Goal: Obtain resource: Download file/media

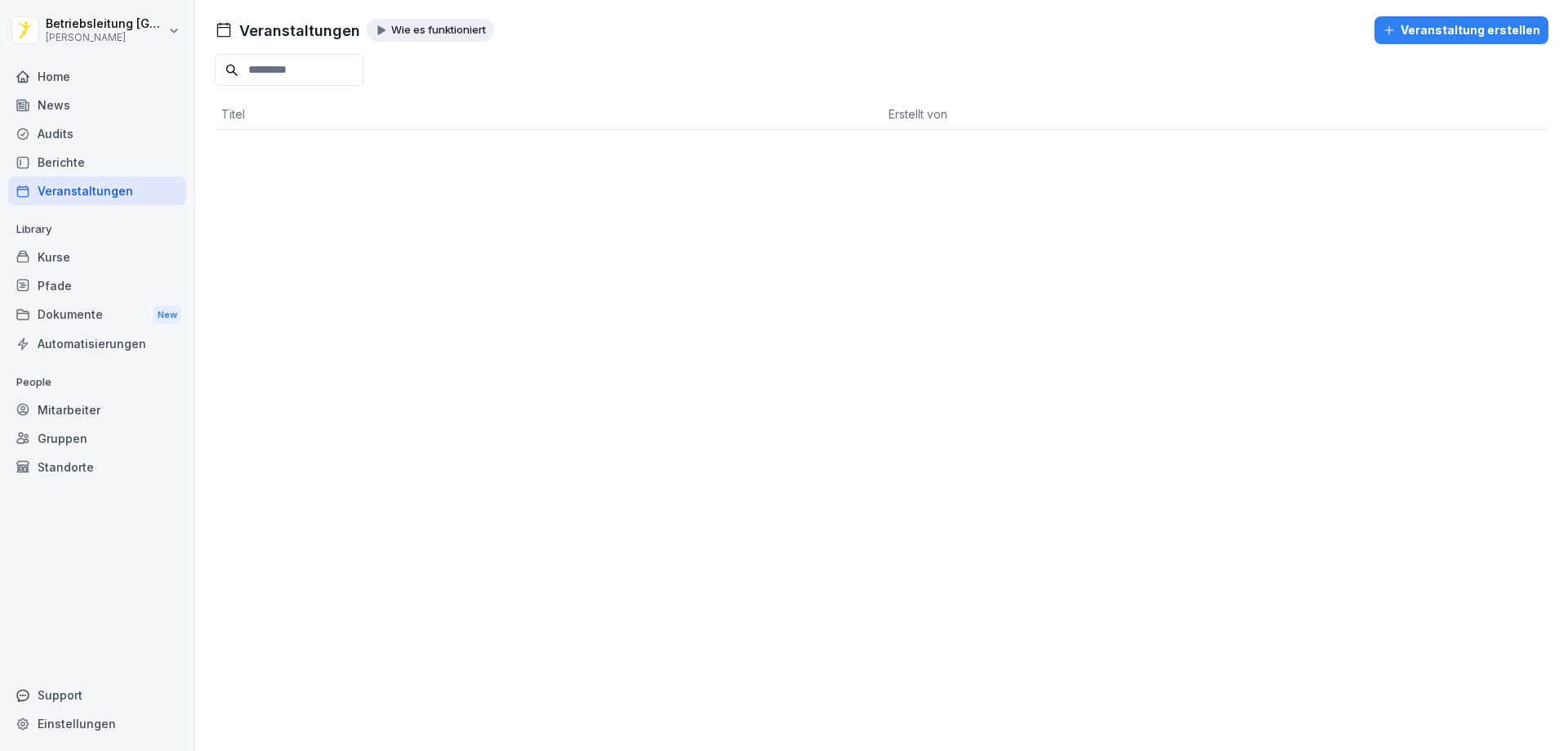
click at [50, 321] on div "Dokumente New" at bounding box center [98, 315] width 178 height 31
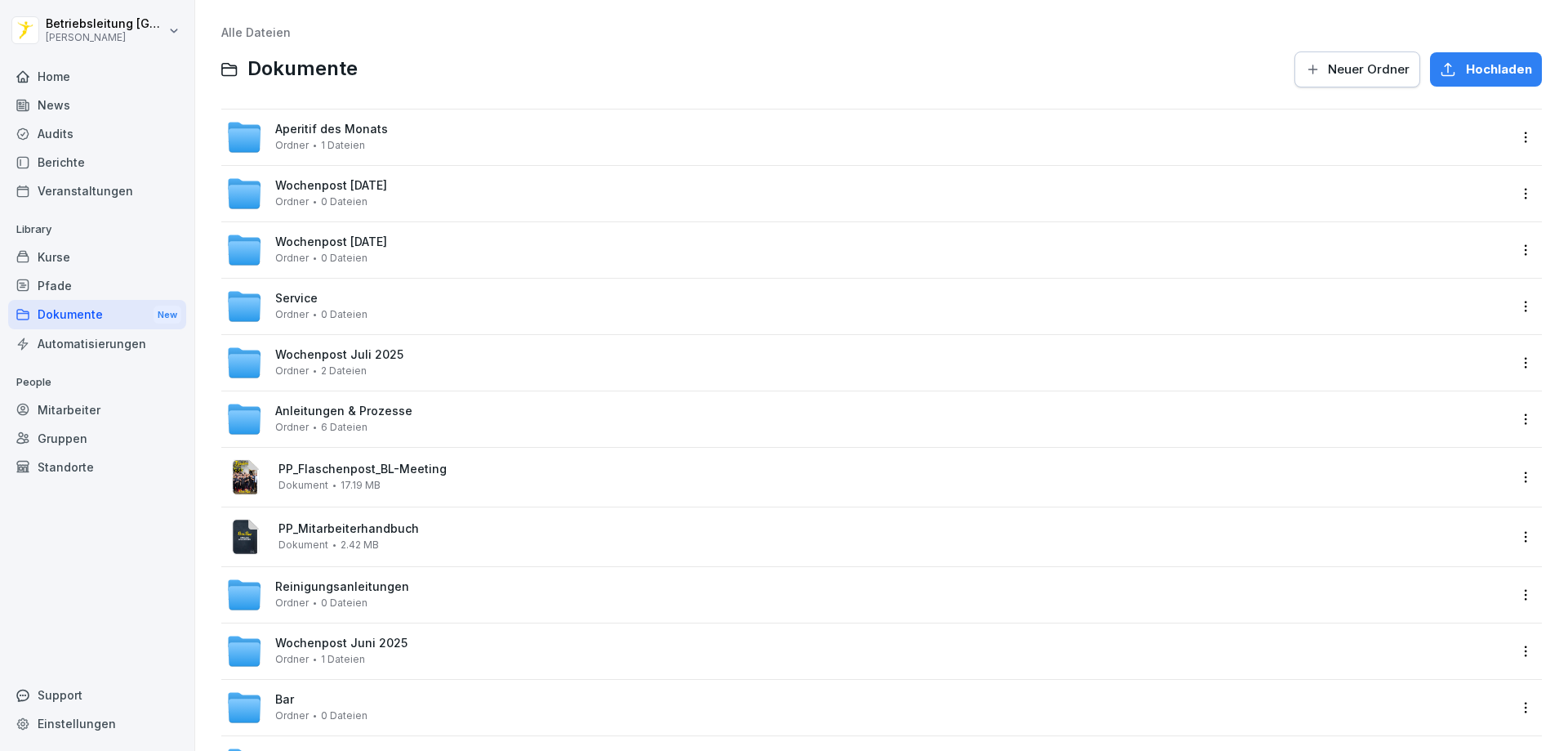
click at [353, 122] on span "Aperitif des Monats" at bounding box center [332, 129] width 113 height 14
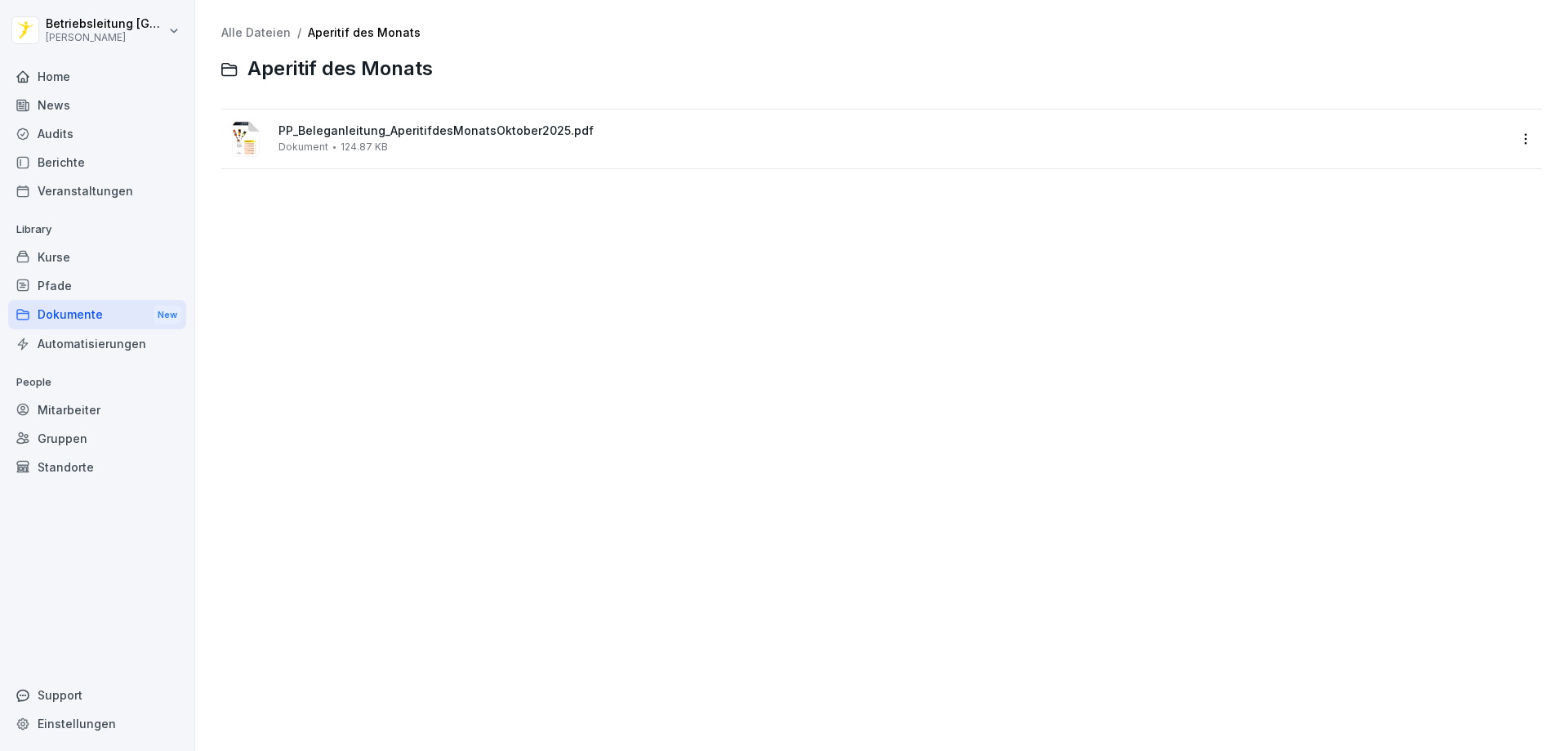
click at [349, 132] on span "PP_Beleganleitung_AperitifdesMonatsOktober2025.pdf" at bounding box center [893, 131] width 1230 height 14
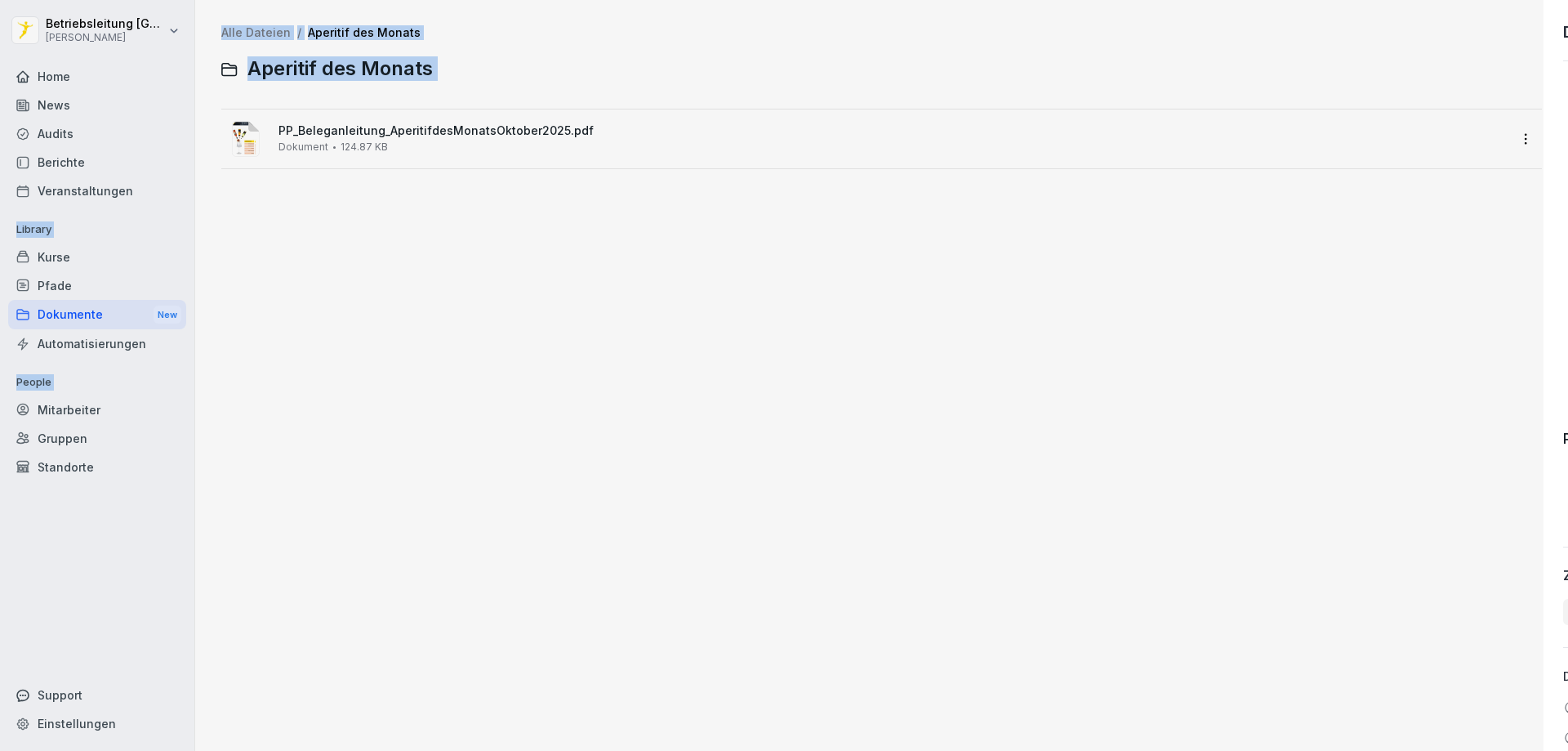
click at [349, 132] on div at bounding box center [784, 375] width 1568 height 751
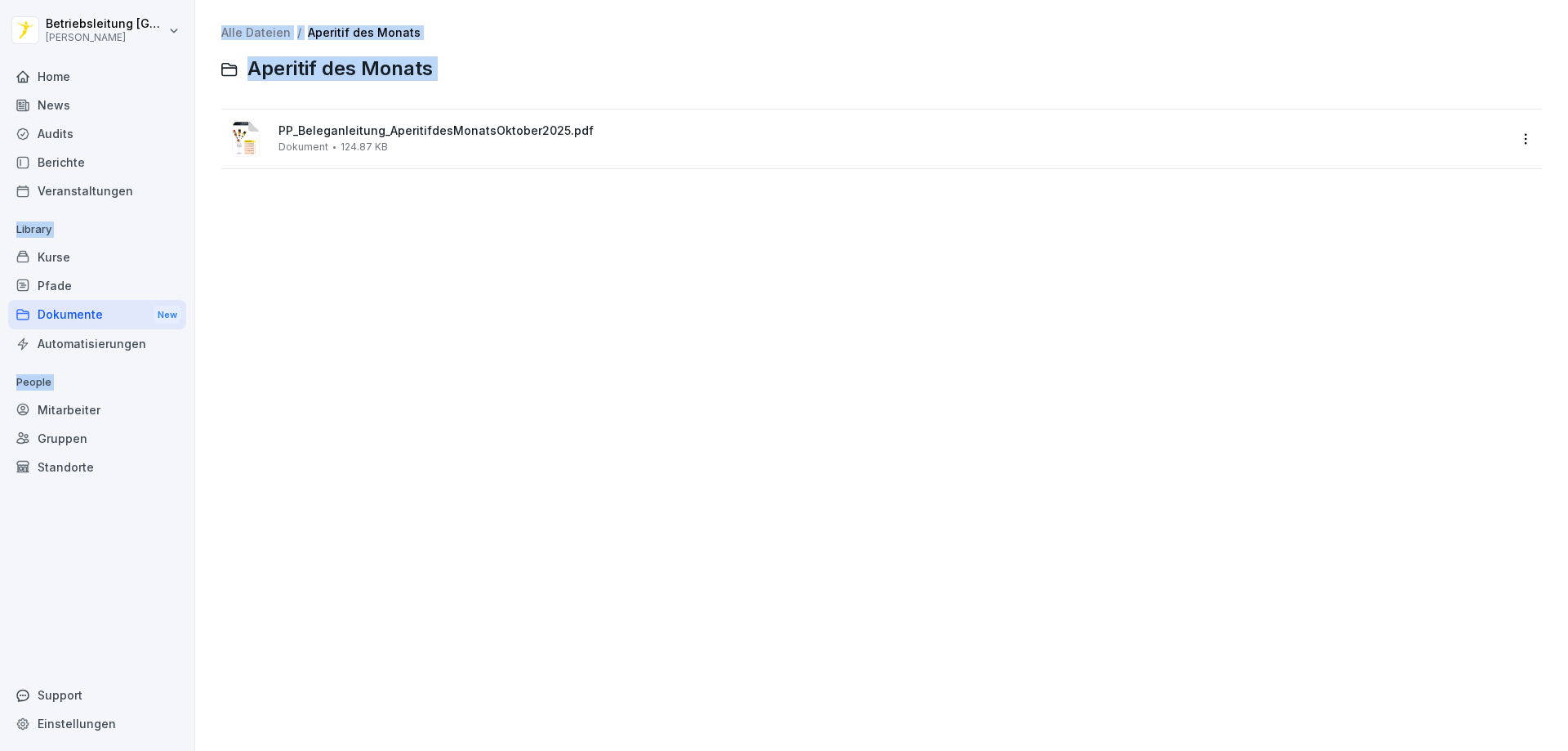
click at [320, 137] on span "PP_Beleganleitung_AperitifdesMonatsOktober2025.pdf" at bounding box center [893, 131] width 1230 height 14
click at [320, 137] on div at bounding box center [784, 375] width 1568 height 751
click at [320, 137] on span "PP_Beleganleitung_AperitifdesMonatsOktober2025.pdf" at bounding box center [893, 131] width 1230 height 14
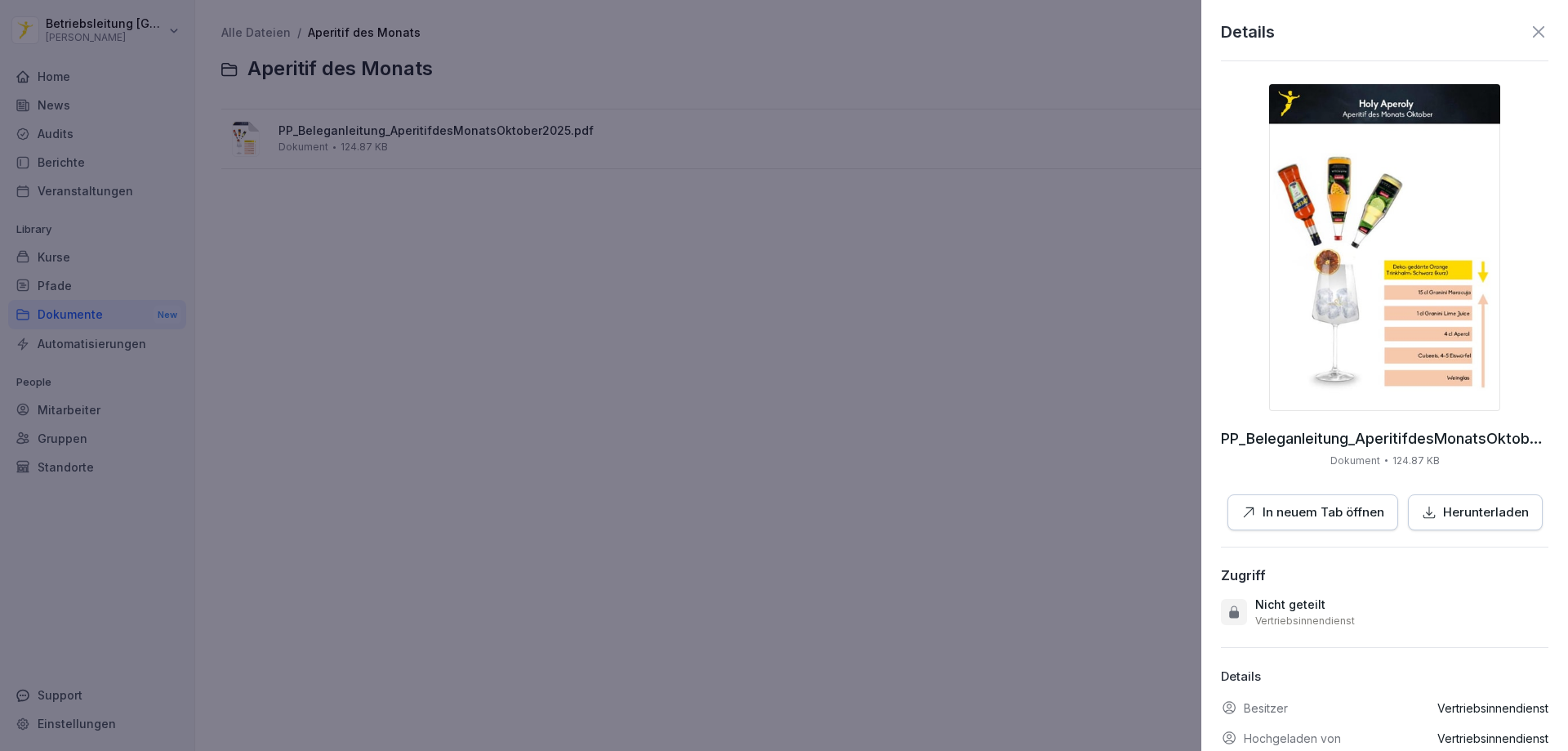
click at [1486, 515] on p "Herunterladen" at bounding box center [1486, 513] width 86 height 19
click at [1533, 36] on icon at bounding box center [1538, 31] width 11 height 11
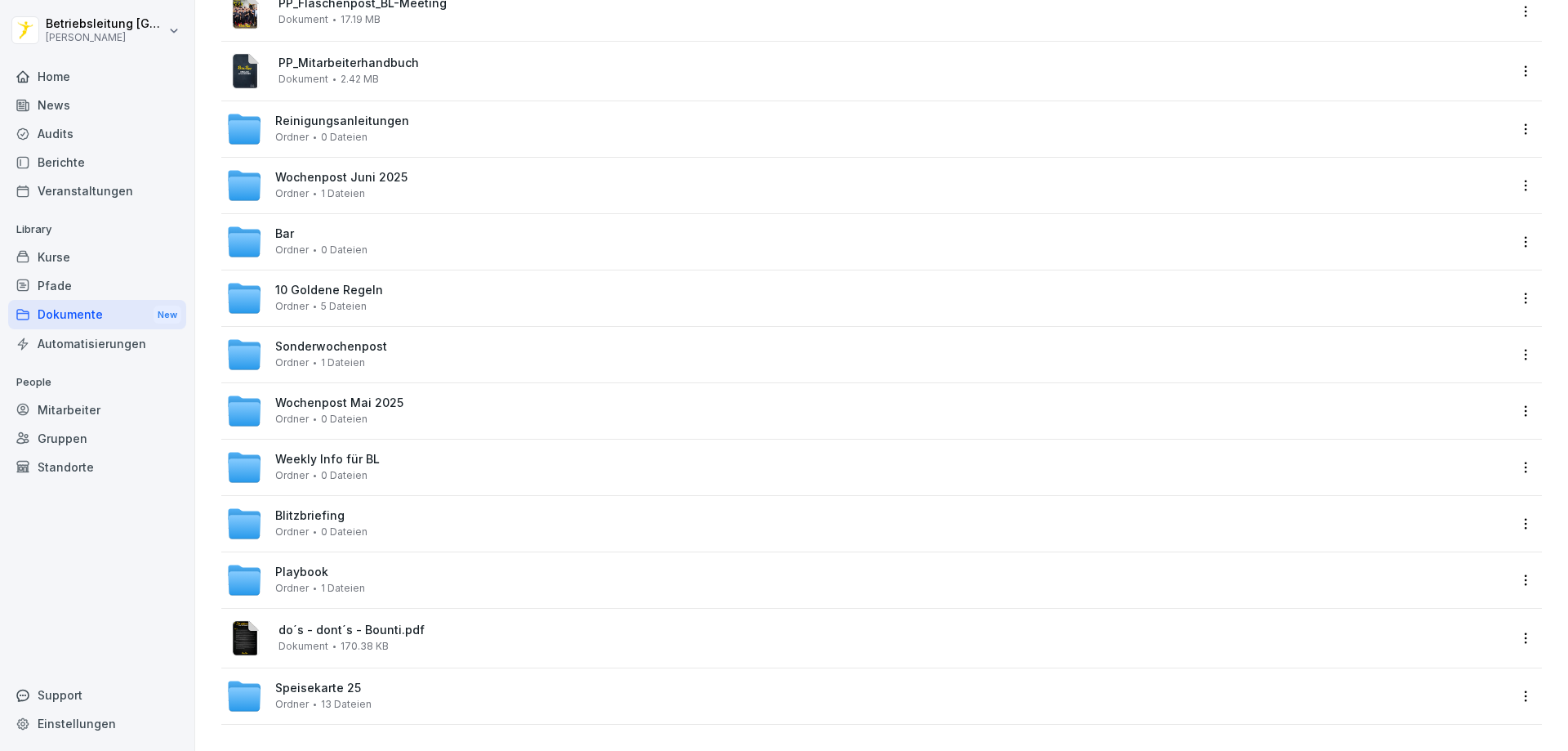
scroll to position [315, 0]
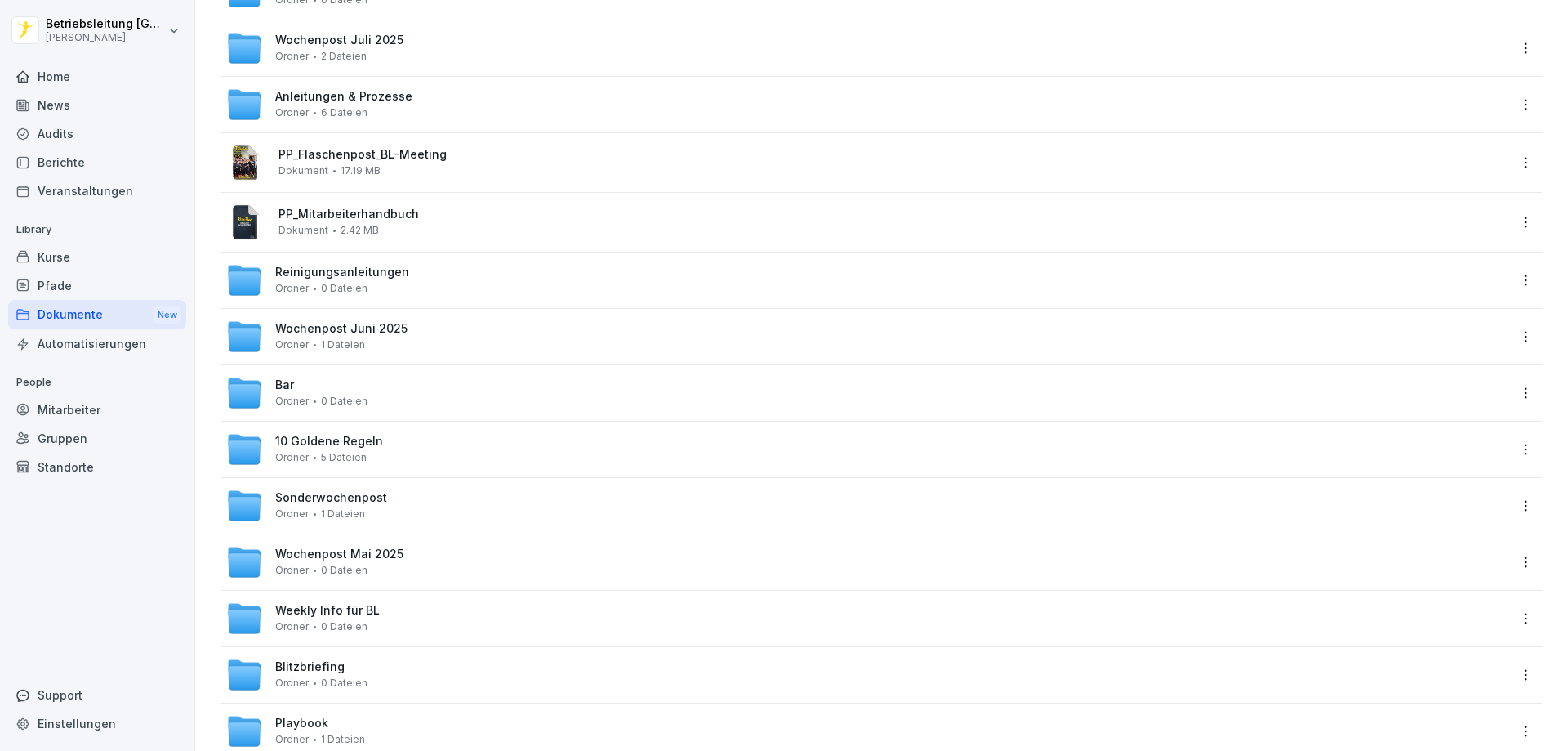
click at [259, 216] on image at bounding box center [246, 222] width 28 height 36
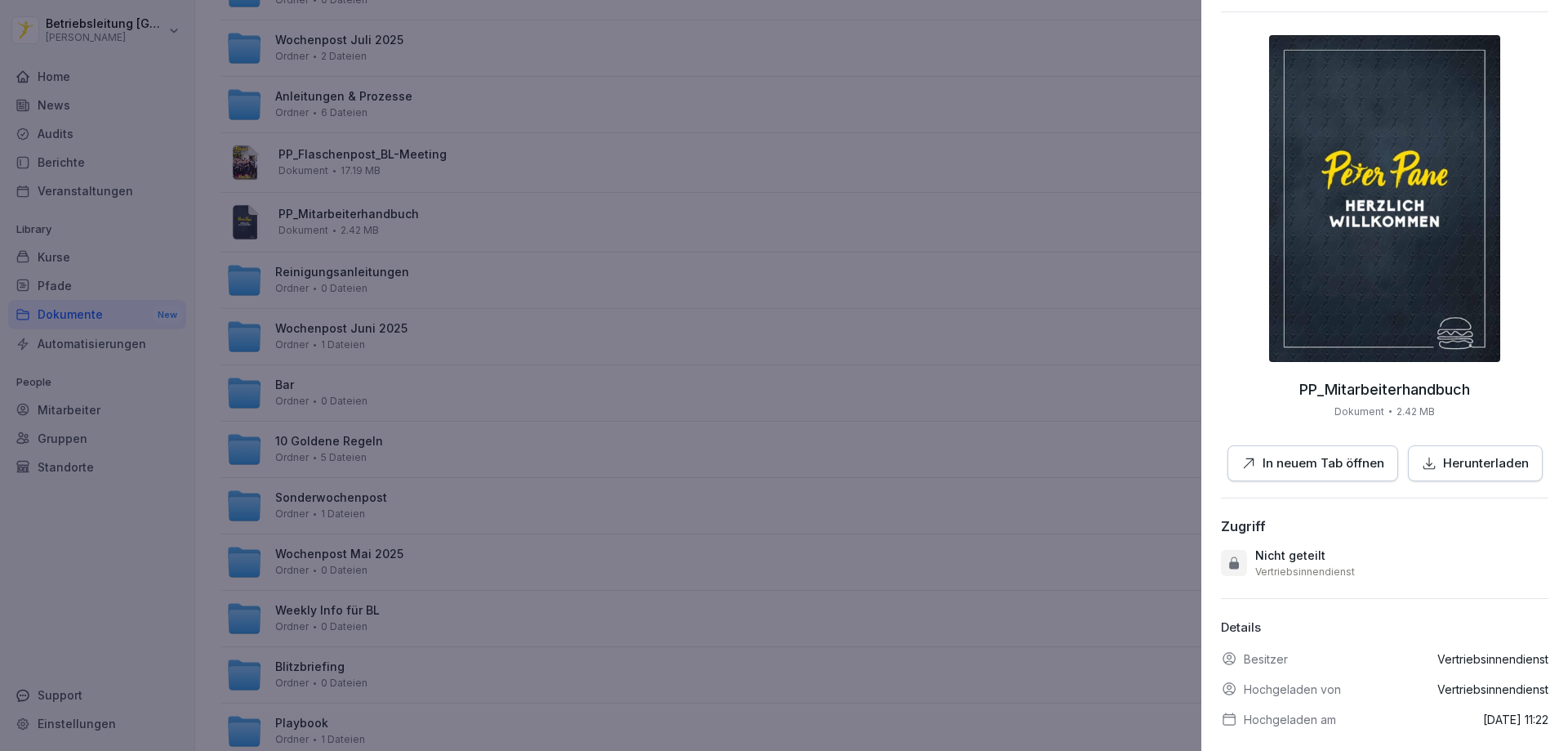
scroll to position [77, 0]
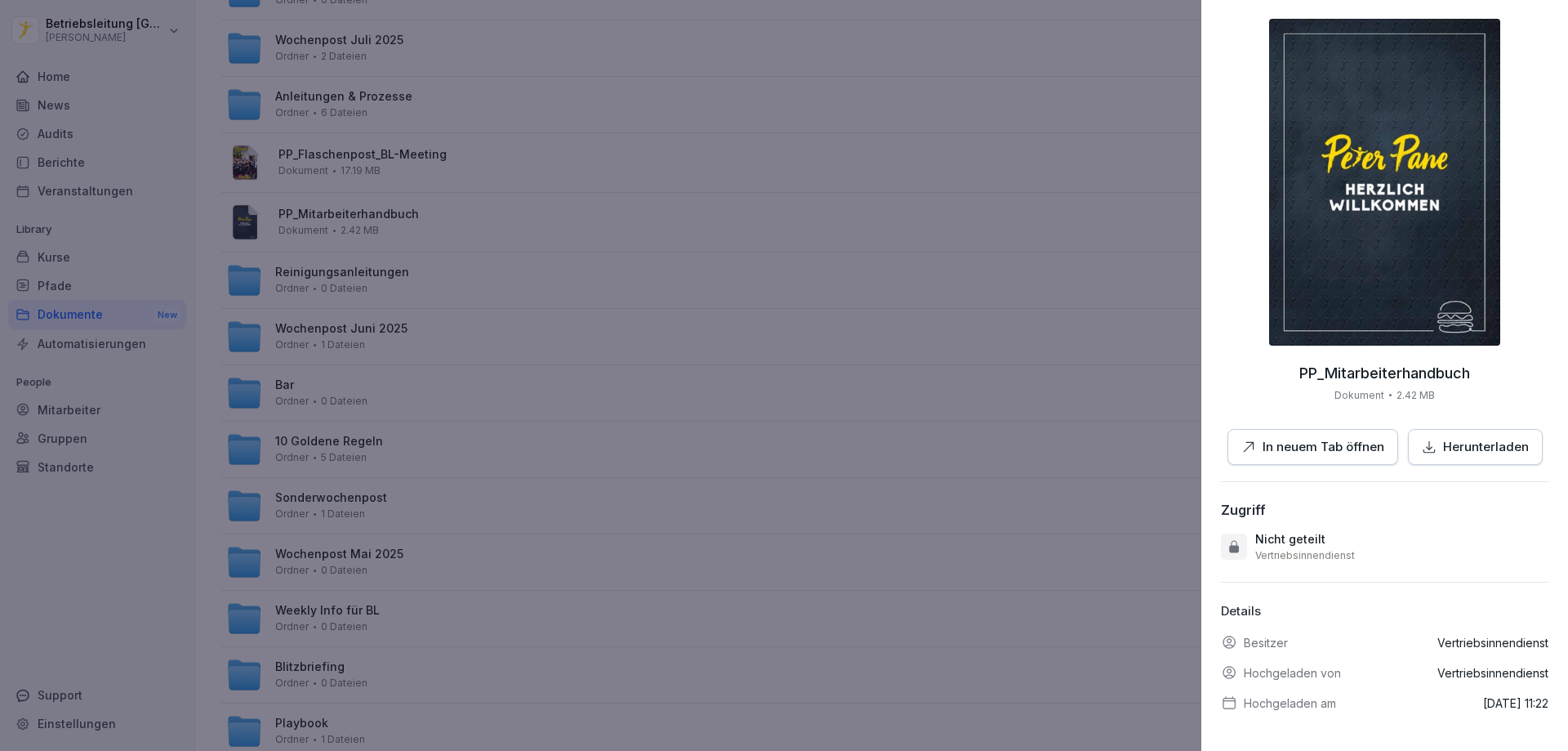
click at [1443, 438] on p "Herunterladen" at bounding box center [1486, 447] width 86 height 19
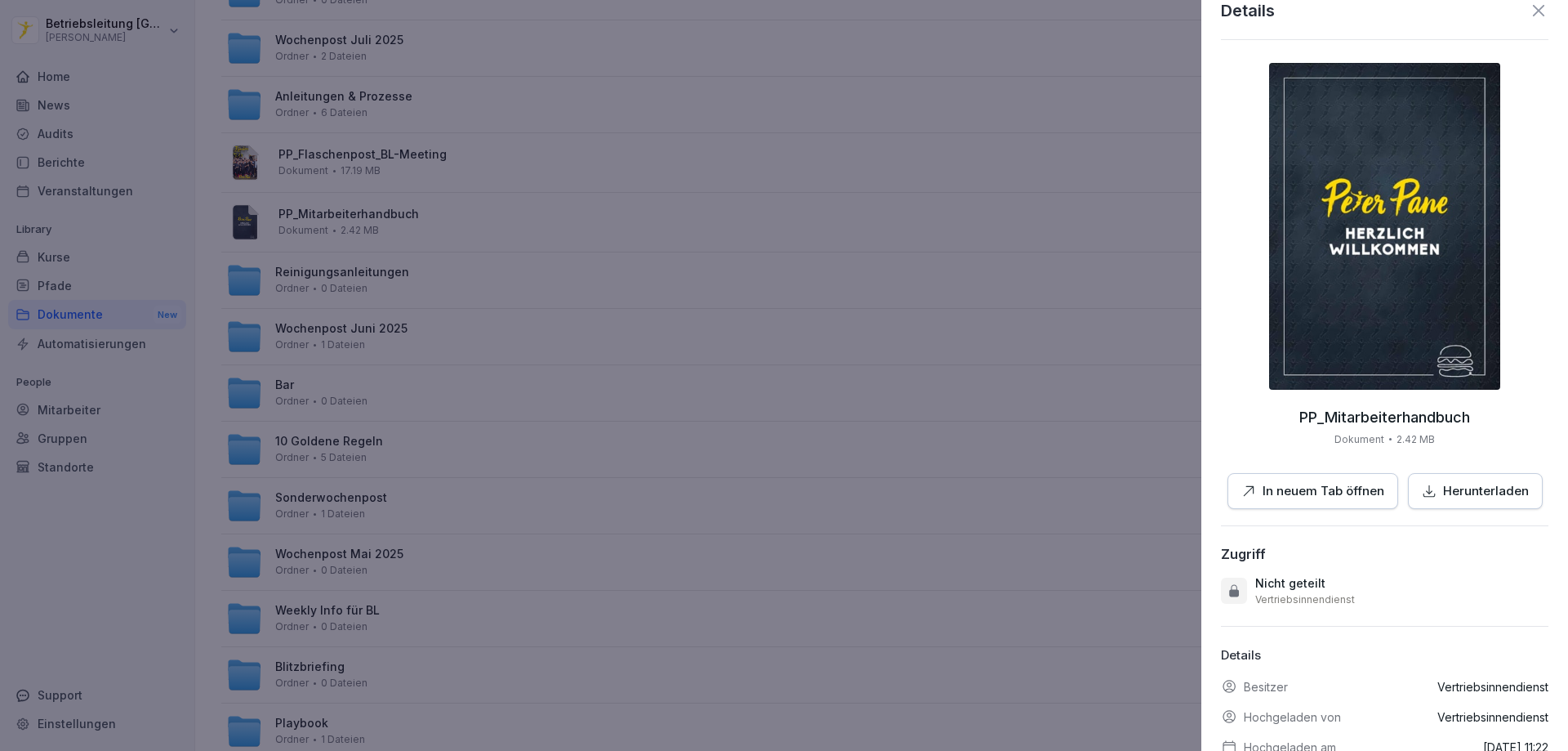
scroll to position [0, 0]
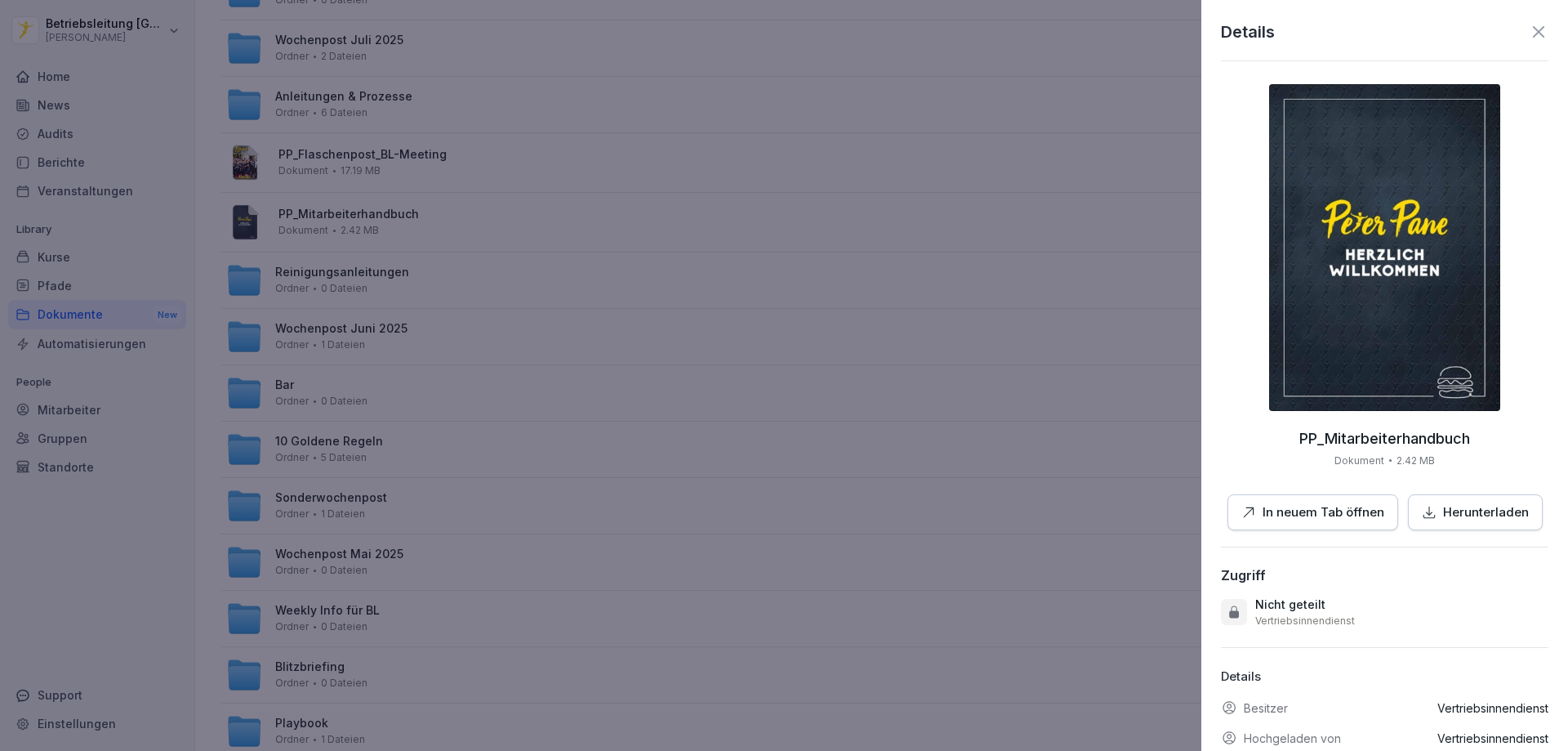
click at [1529, 36] on icon at bounding box center [1538, 31] width 20 height 20
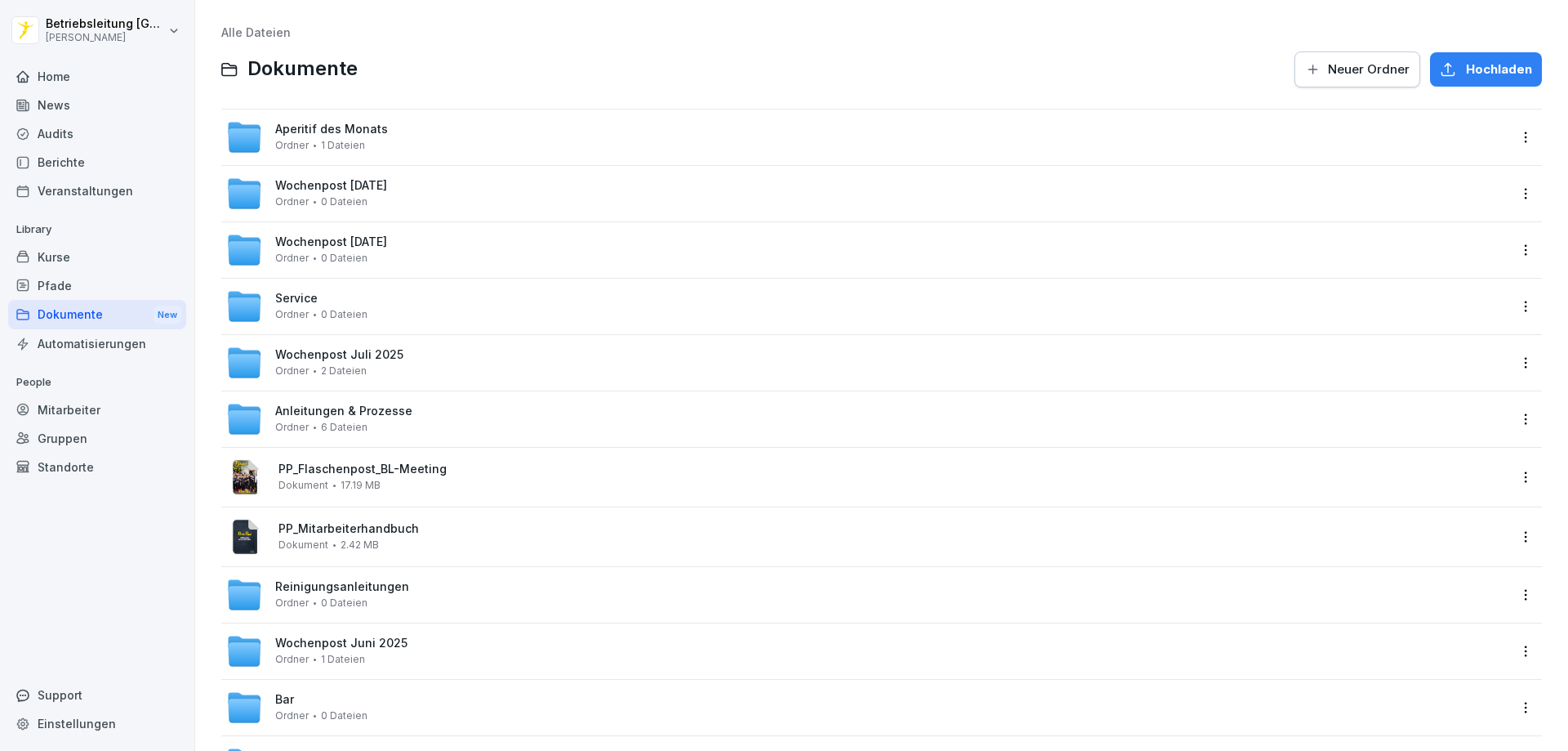
click at [342, 185] on span "Wochenpost [DATE]" at bounding box center [332, 186] width 112 height 14
click at [325, 188] on span "Wochenpost [DATE]" at bounding box center [332, 186] width 112 height 14
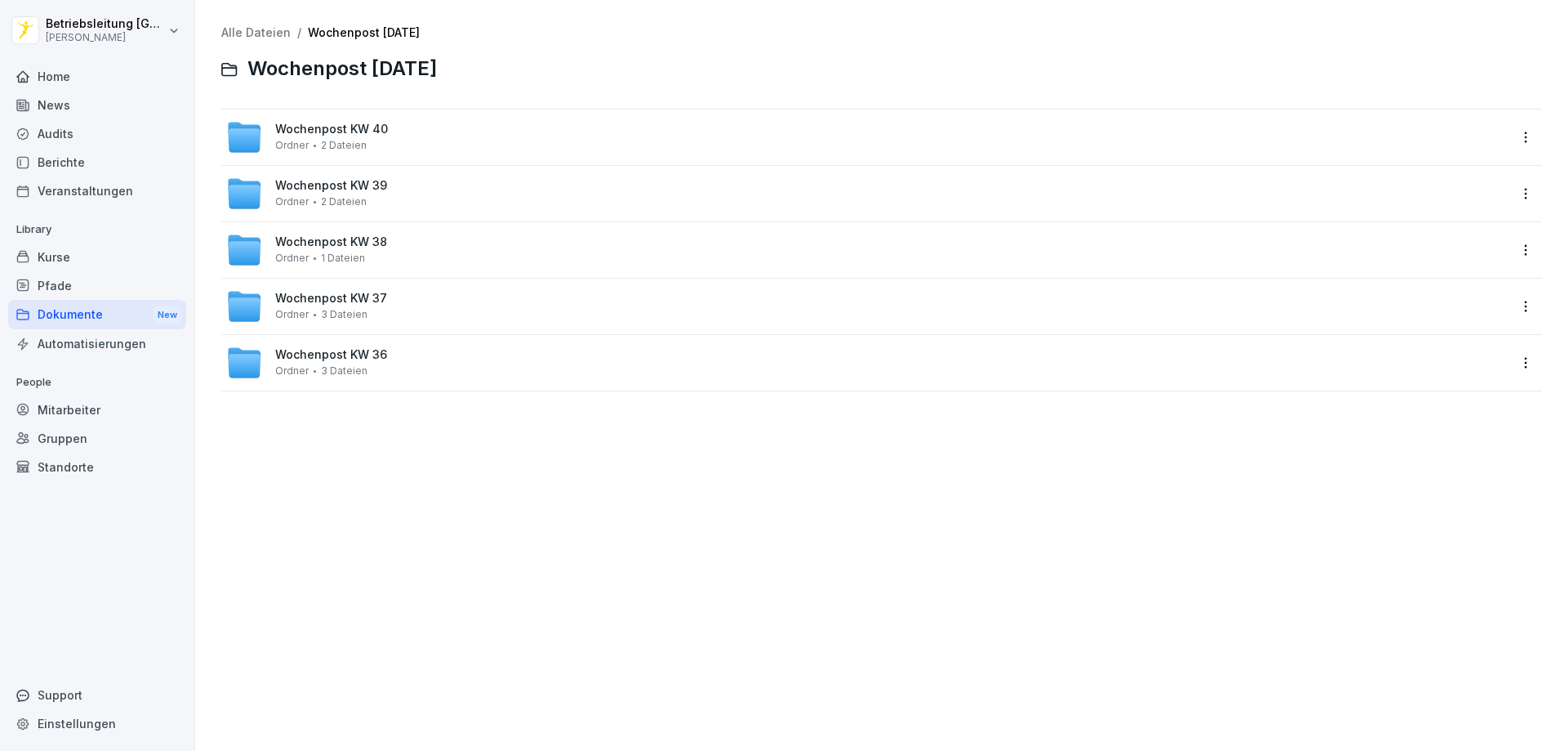
click at [299, 145] on span "Ordner" at bounding box center [292, 145] width 33 height 11
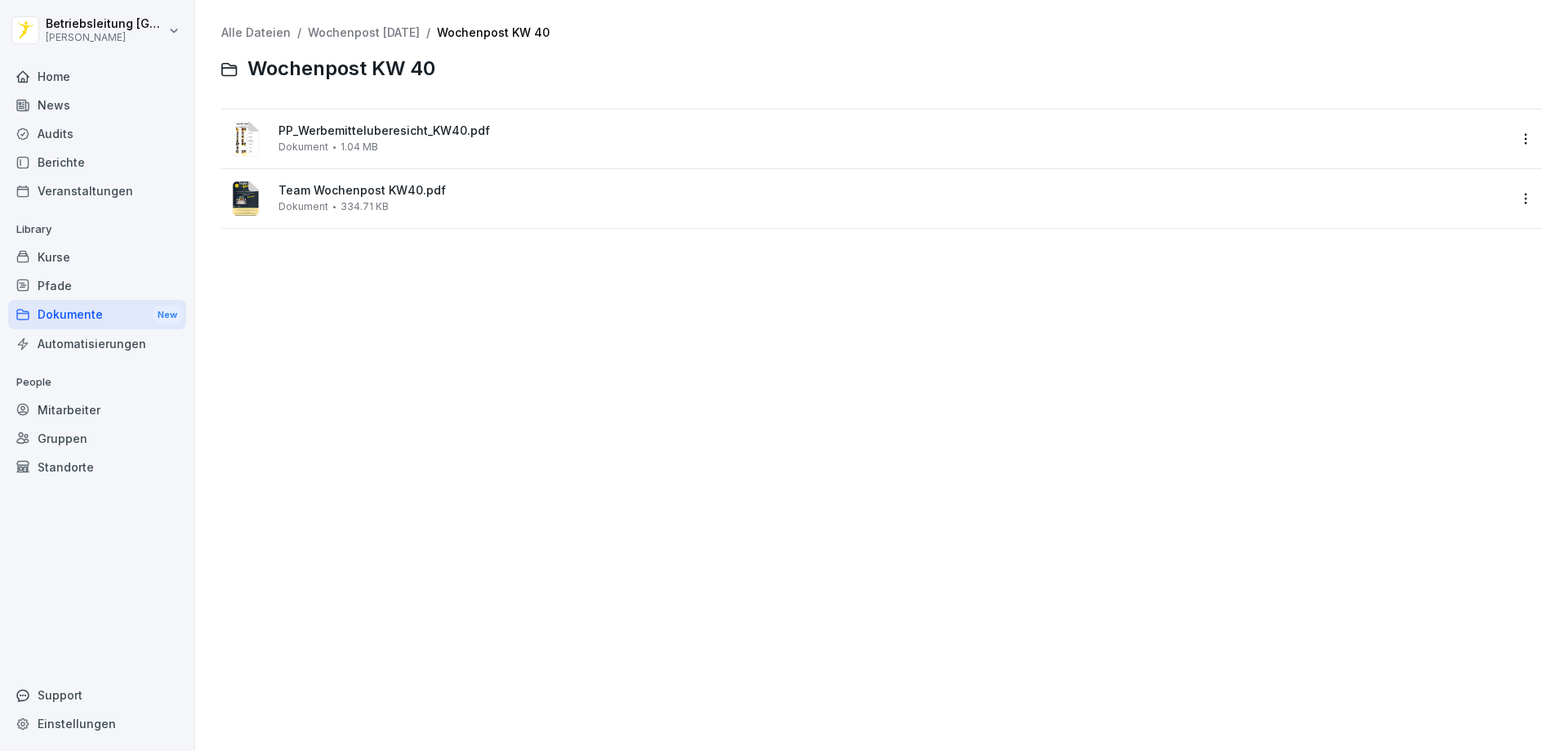
click at [243, 202] on image at bounding box center [246, 199] width 28 height 36
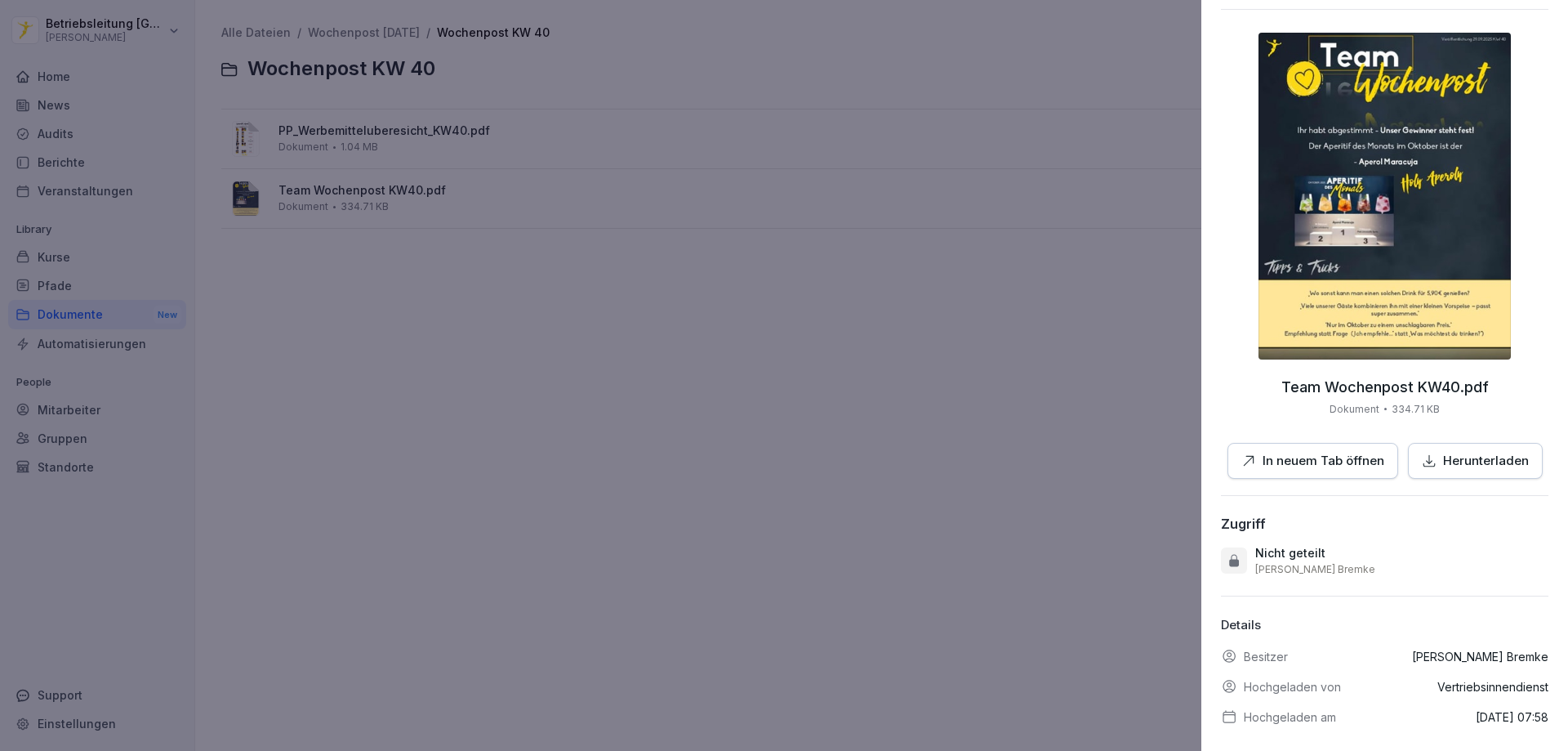
scroll to position [77, 0]
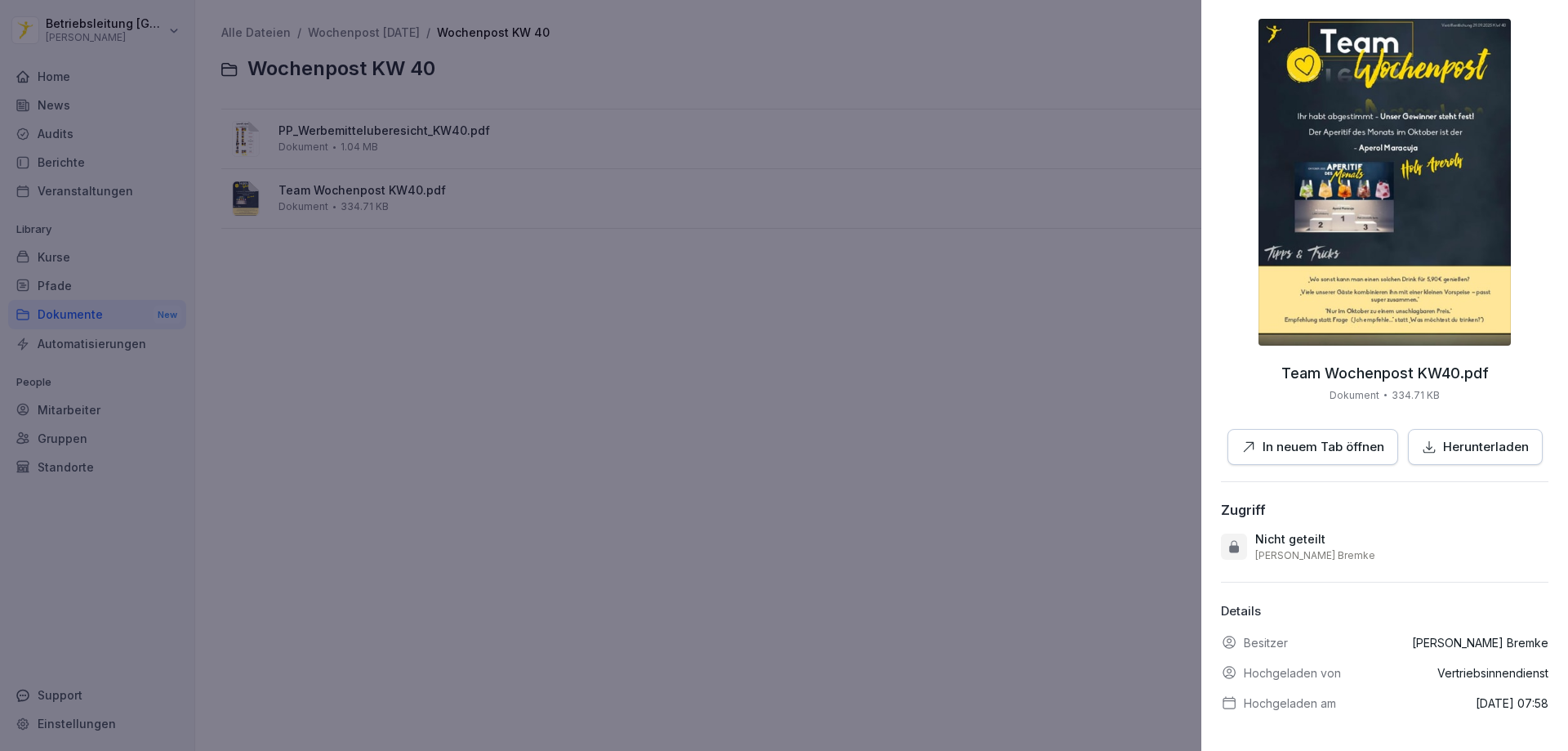
click at [1446, 438] on p "Herunterladen" at bounding box center [1486, 447] width 86 height 19
click at [688, 335] on div at bounding box center [784, 375] width 1568 height 751
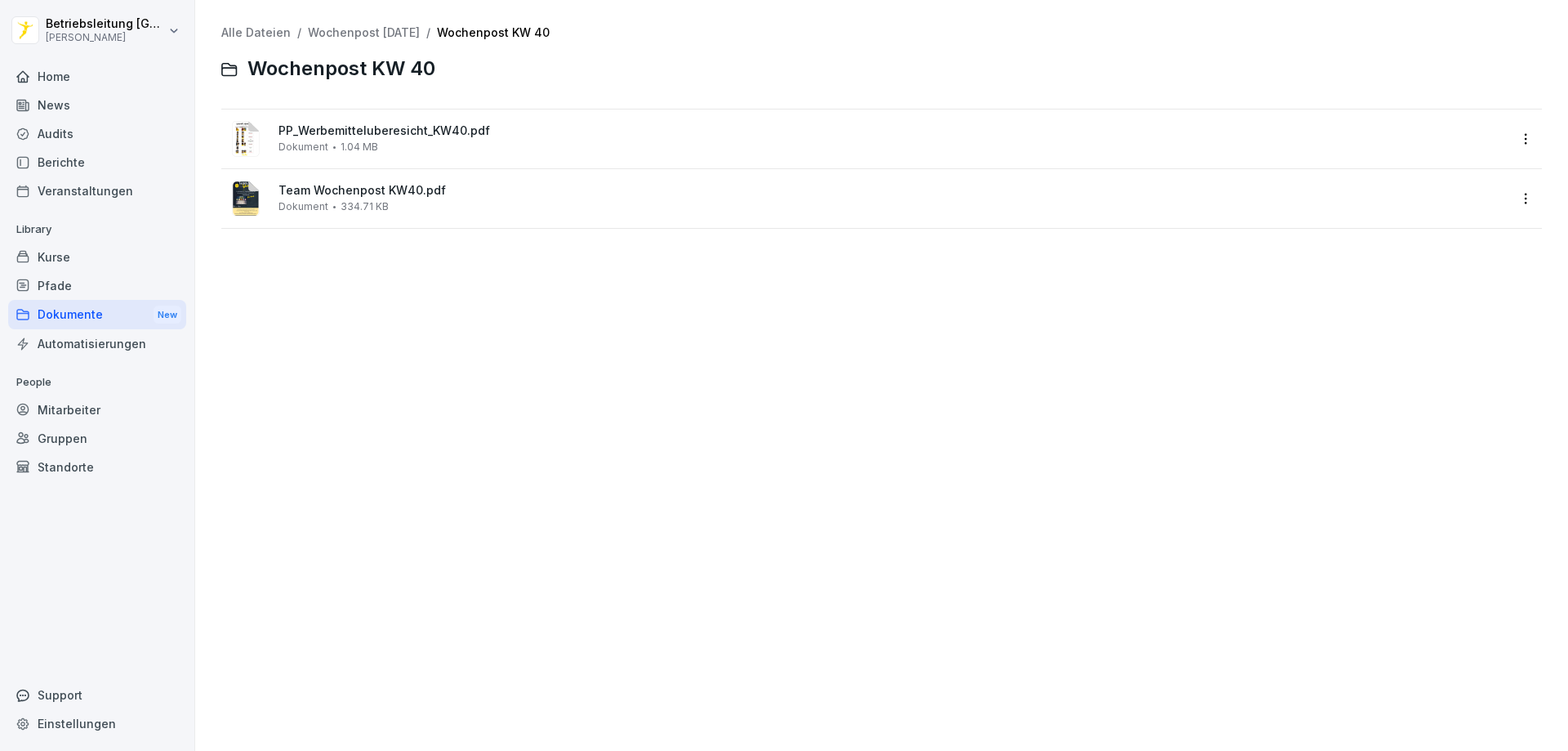
click at [49, 105] on div "News" at bounding box center [98, 105] width 178 height 29
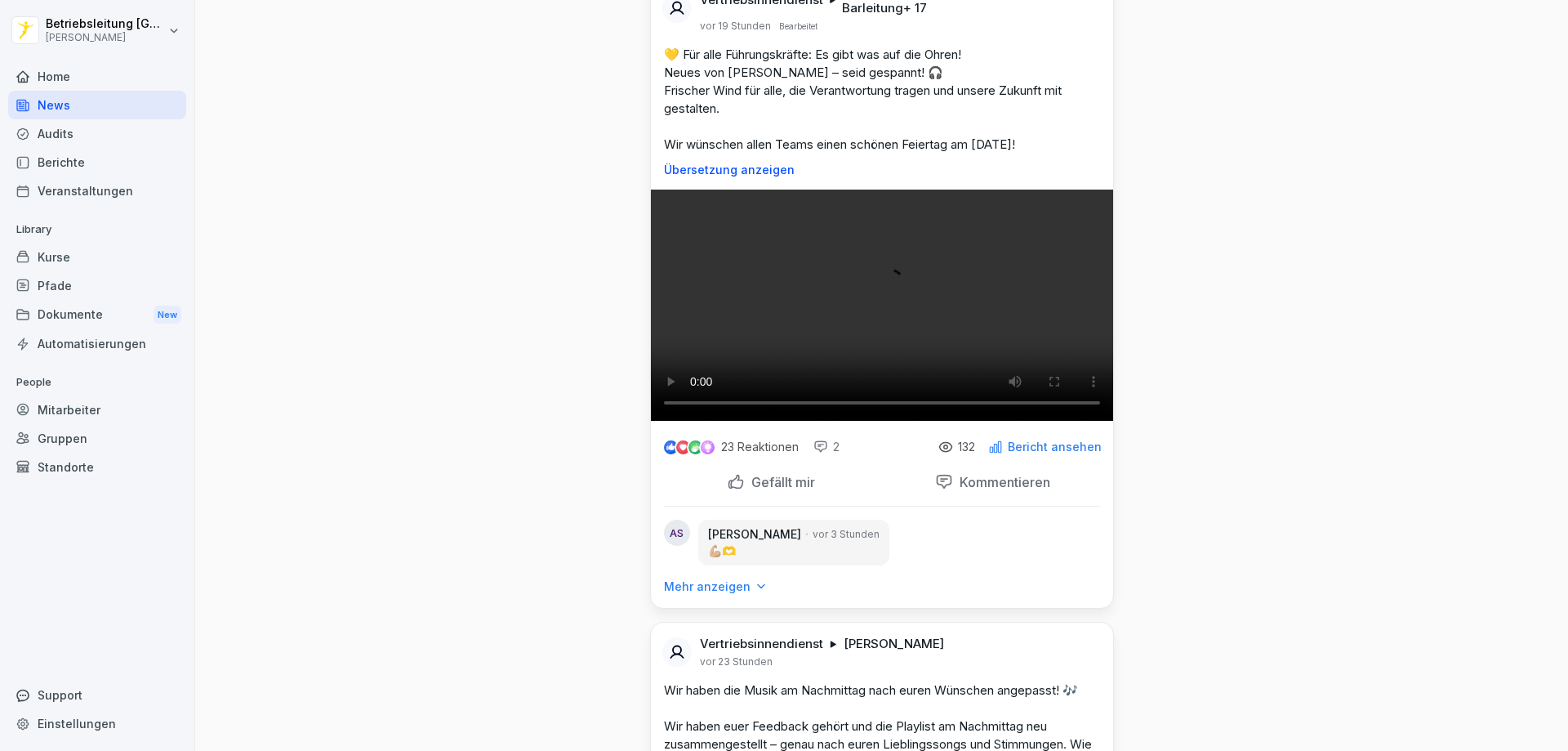
scroll to position [654, 0]
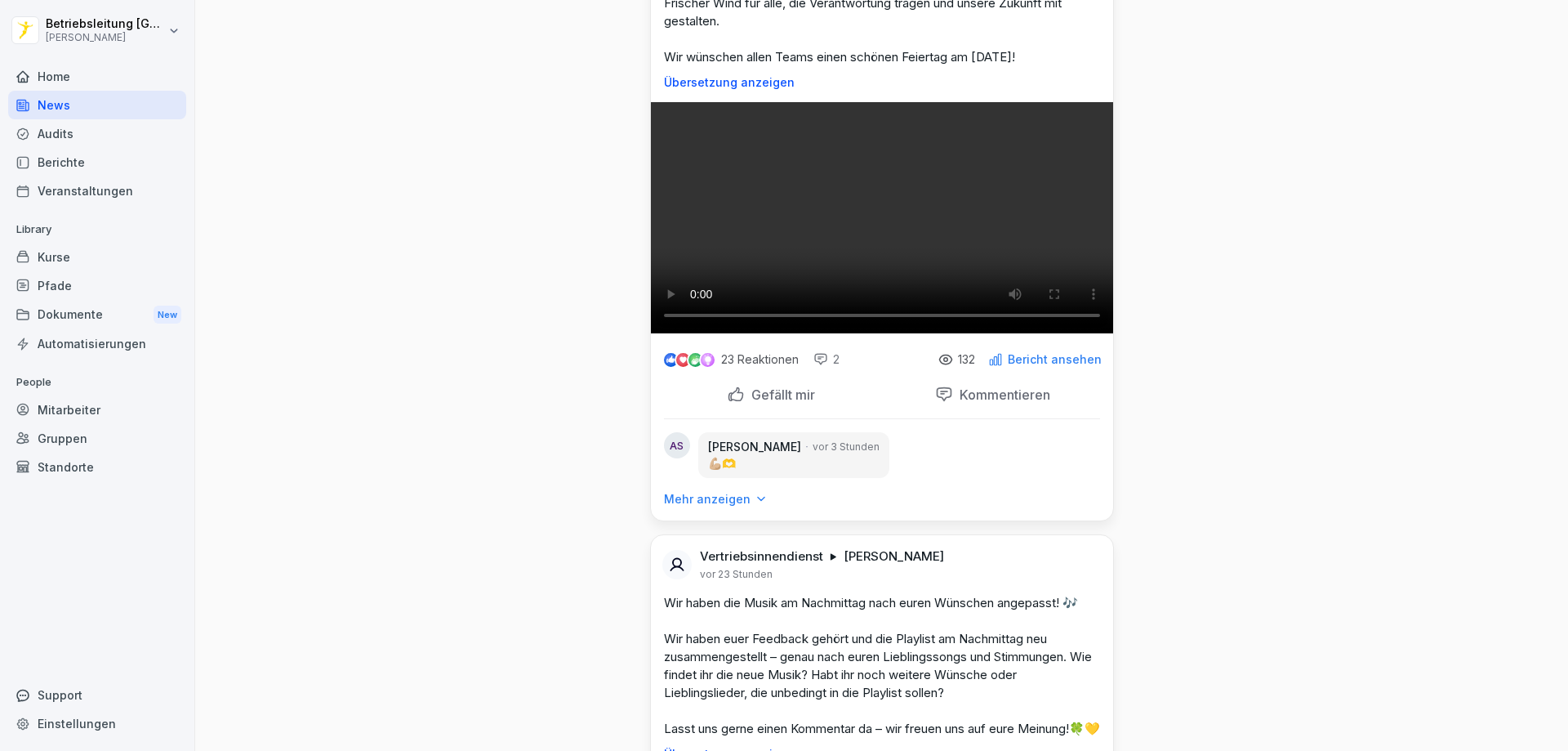
click at [741, 507] on div "Mehr anzeigen" at bounding box center [715, 499] width 103 height 16
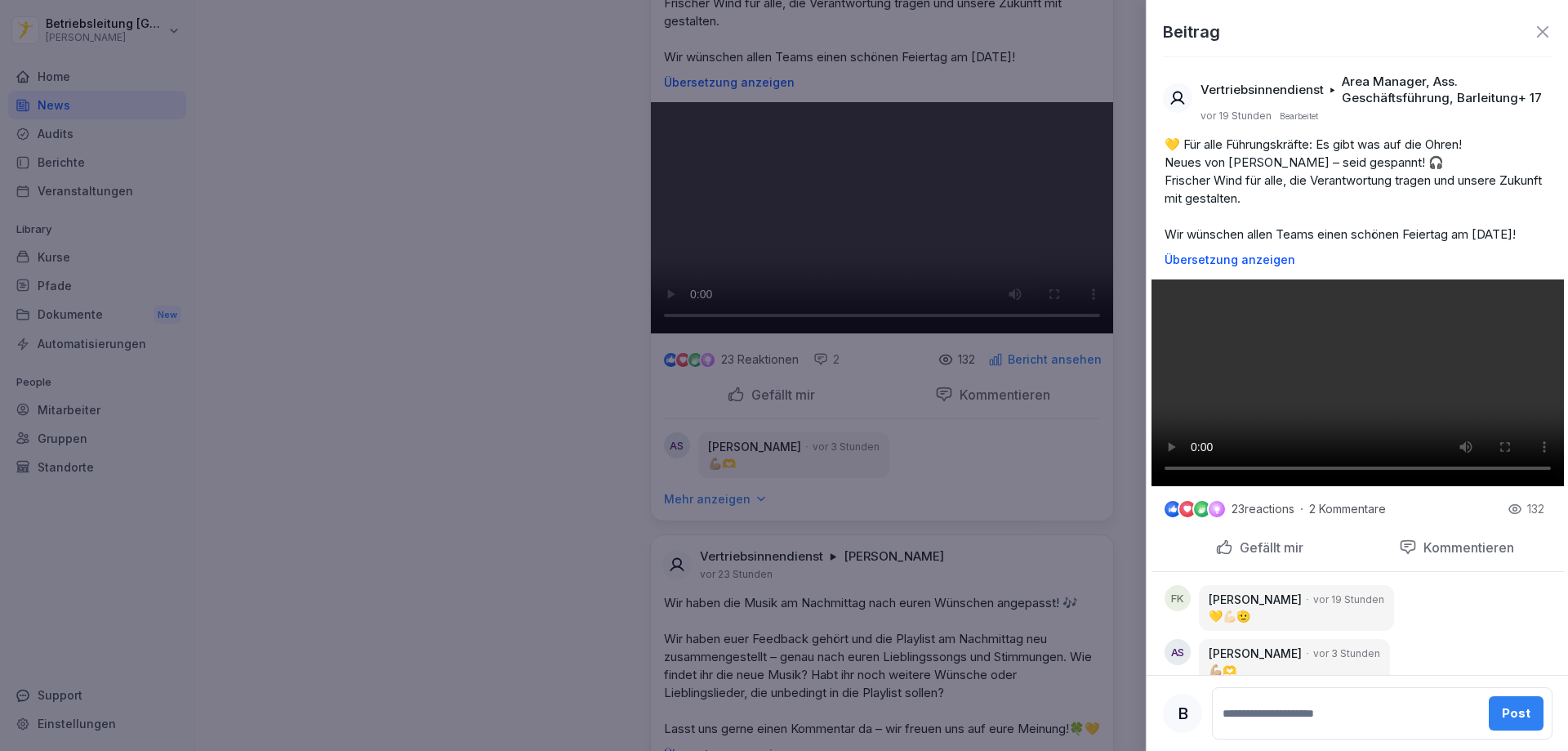
click at [969, 523] on div at bounding box center [784, 375] width 1568 height 751
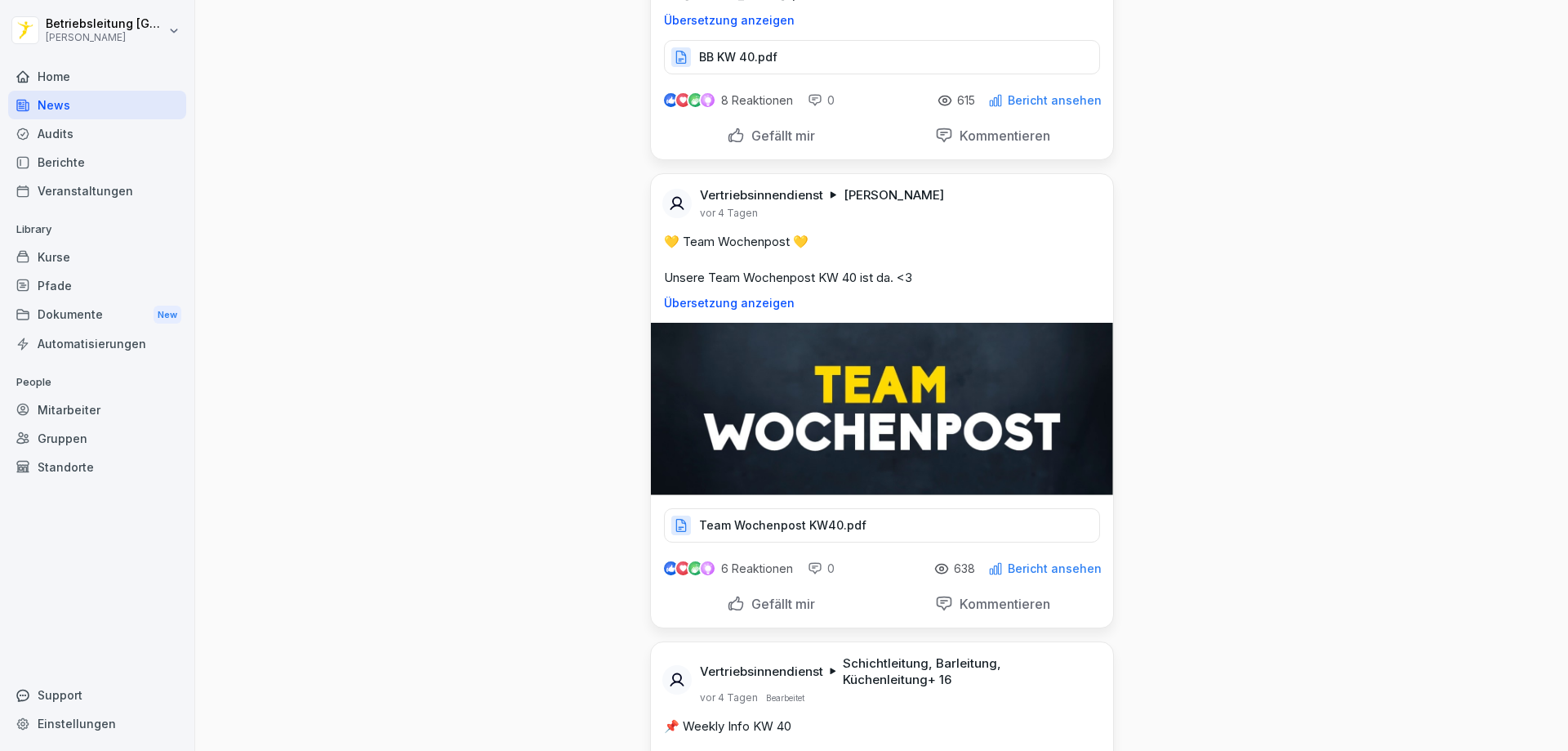
scroll to position [4004, 0]
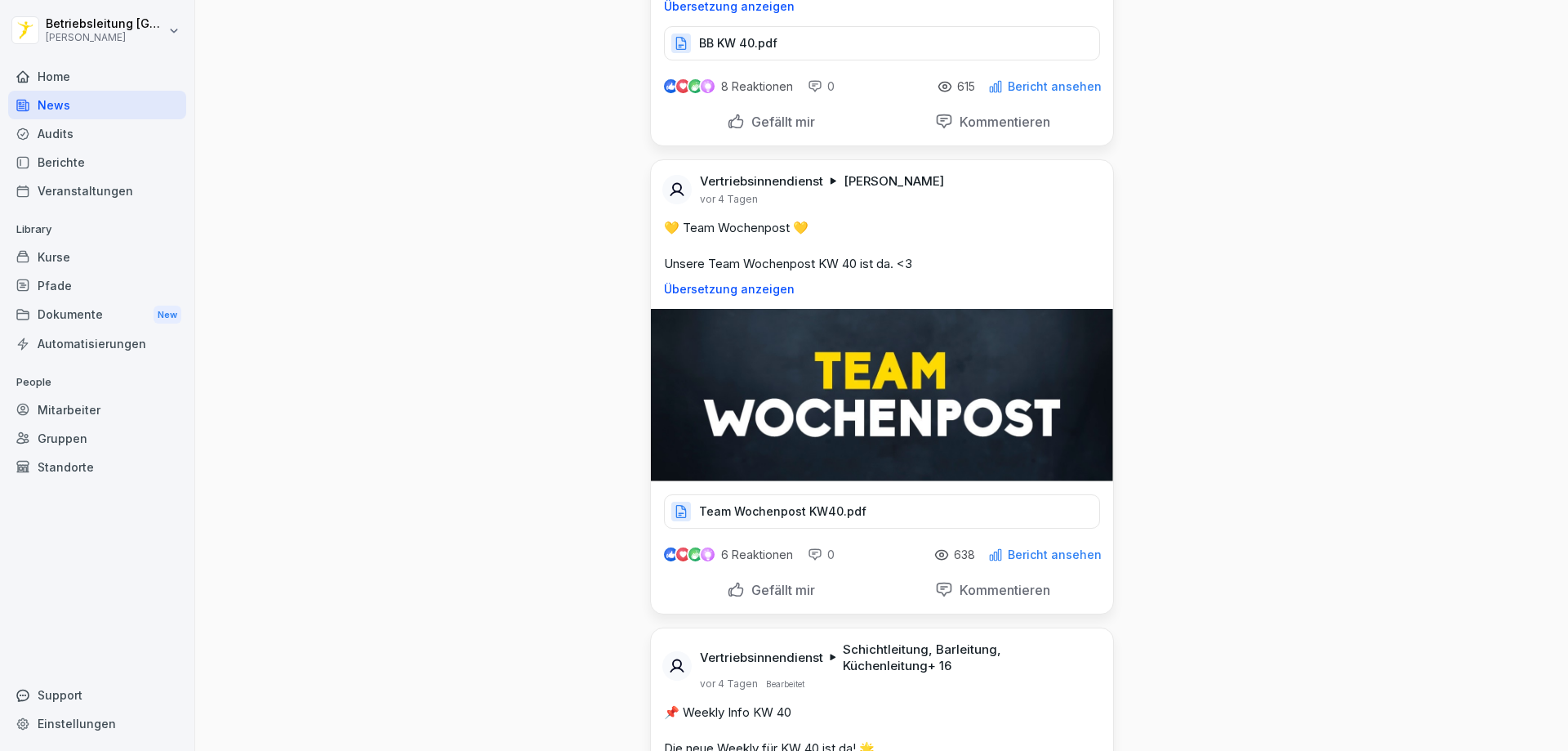
click at [826, 529] on div "Vertriebsinnendienst [PERSON_NAME] [DATE] 💛 Team Wochenpost 💛 Unsere Team Woche…" at bounding box center [882, 345] width 462 height 368
click at [827, 520] on p "Team Wochenpost KW40.pdf" at bounding box center [782, 511] width 167 height 16
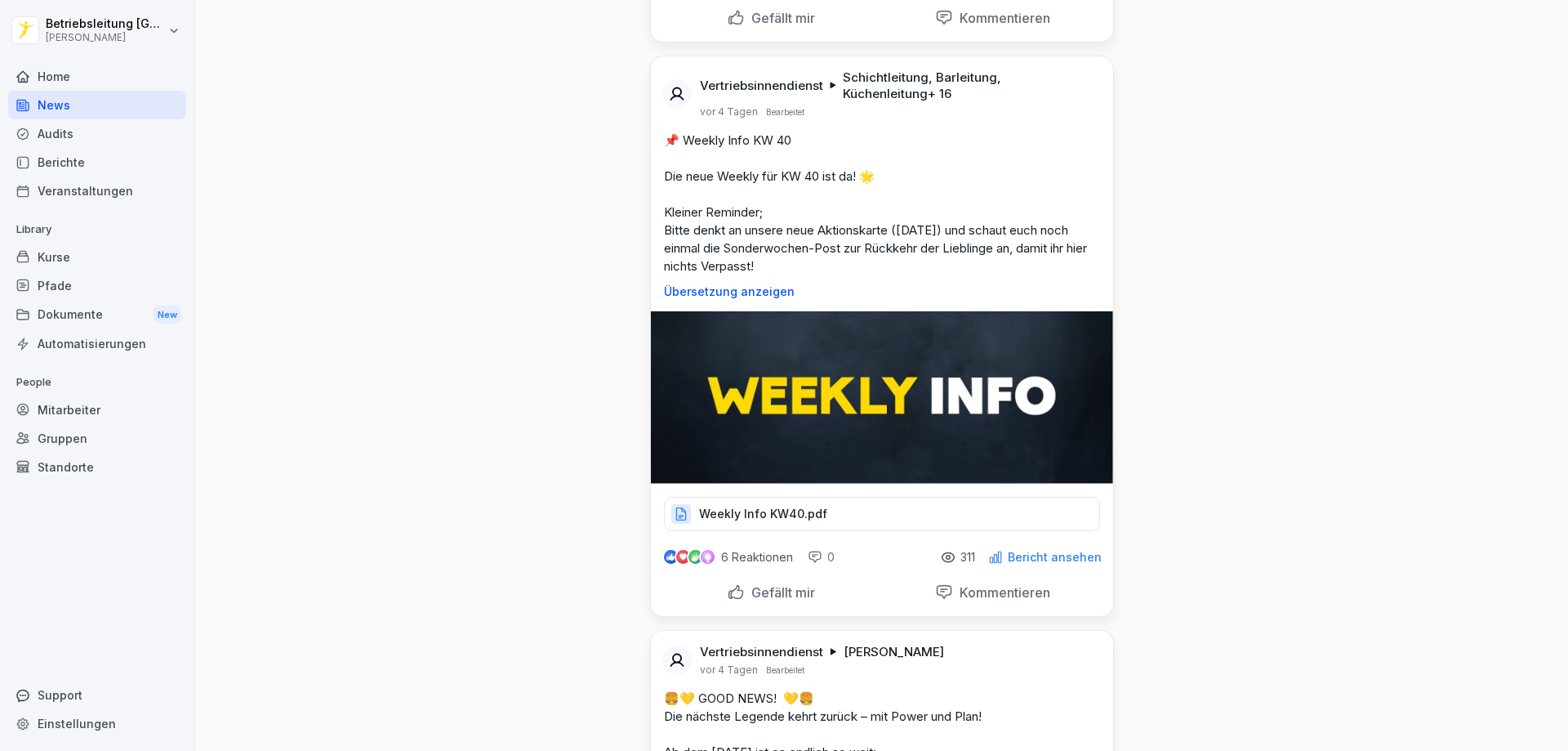
scroll to position [4659, 0]
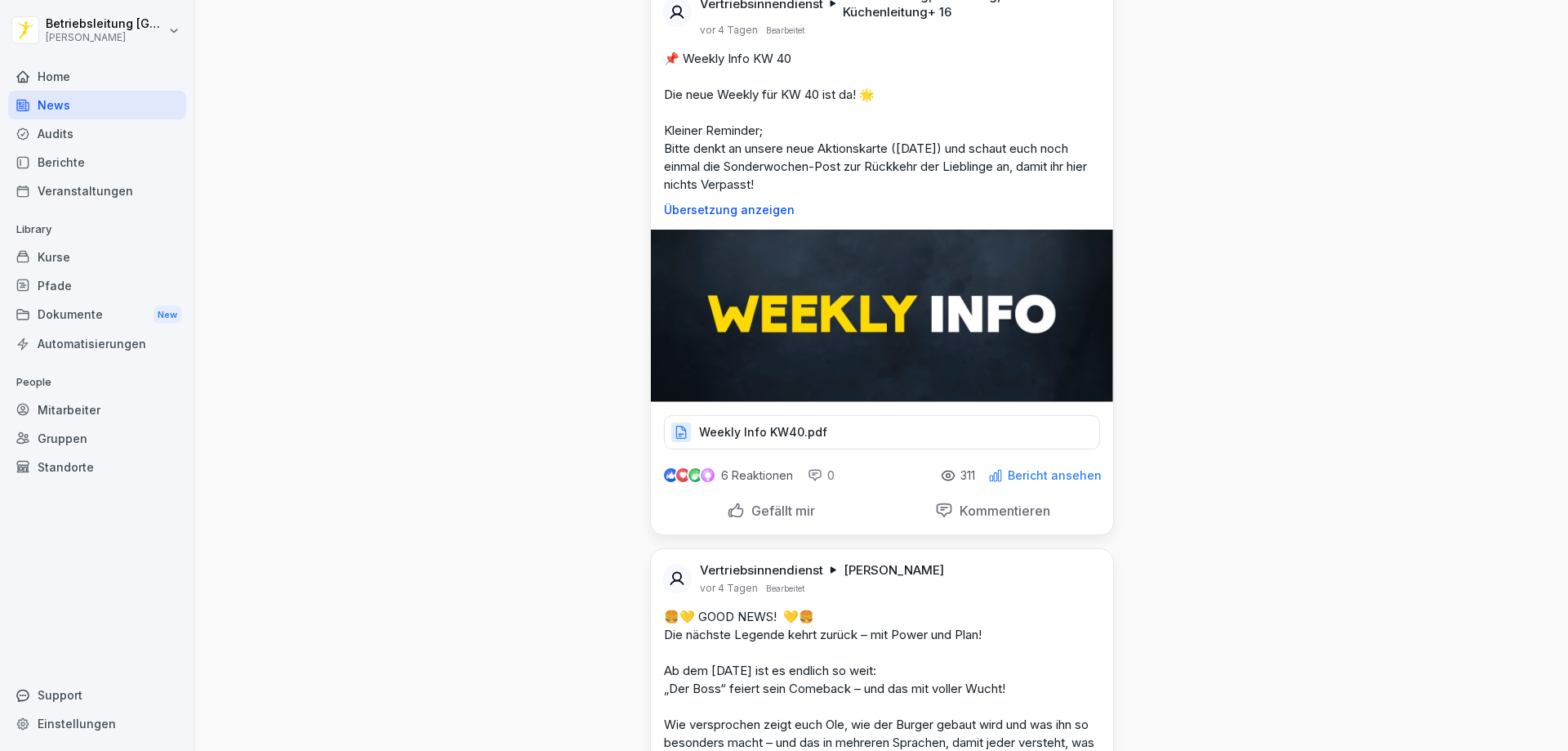
click at [753, 440] on p "Weekly Info KW40.pdf" at bounding box center [762, 432] width 128 height 16
